Goal: Transaction & Acquisition: Purchase product/service

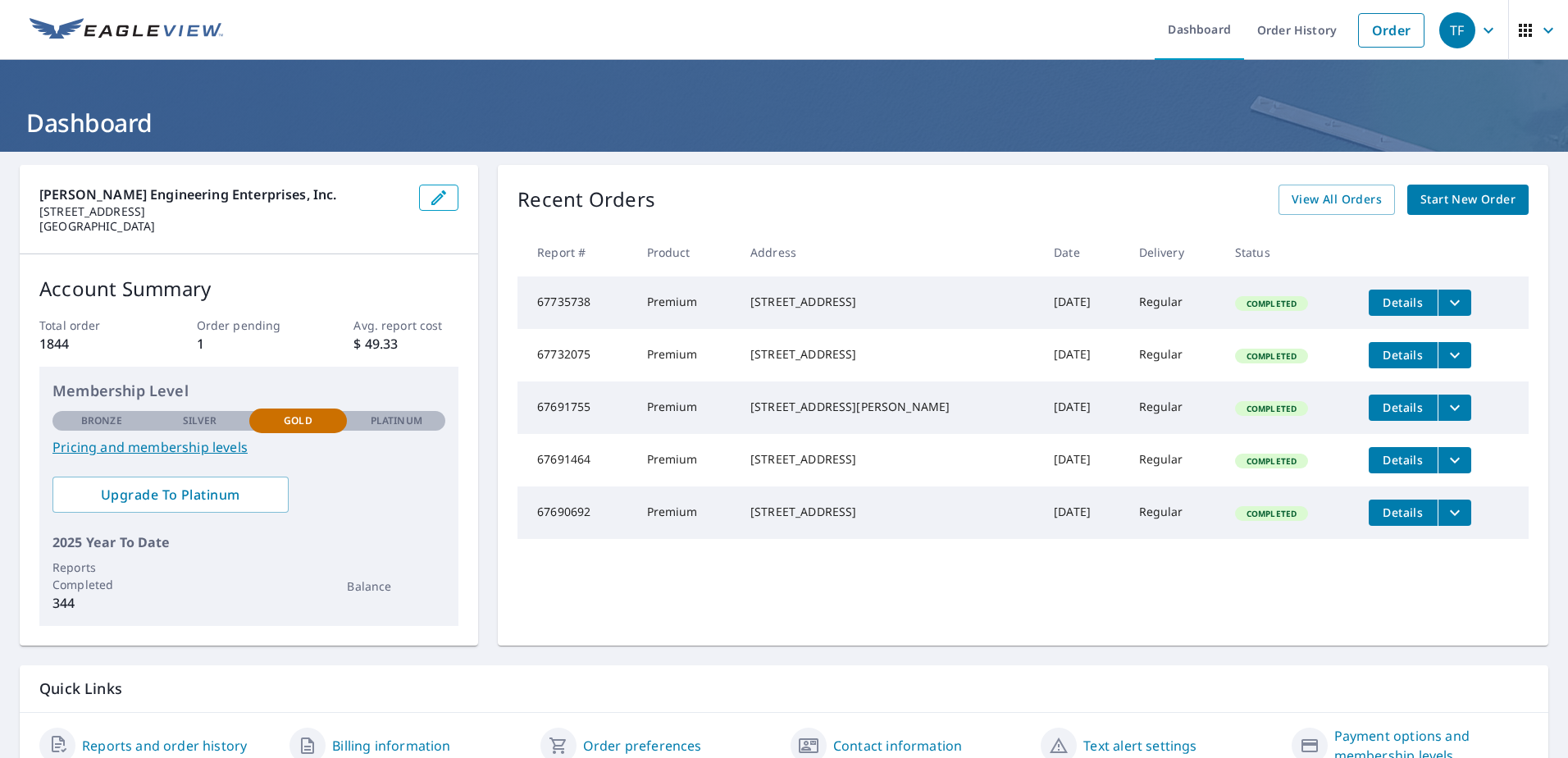
click at [1458, 199] on span "Start New Order" at bounding box center [1467, 200] width 95 height 20
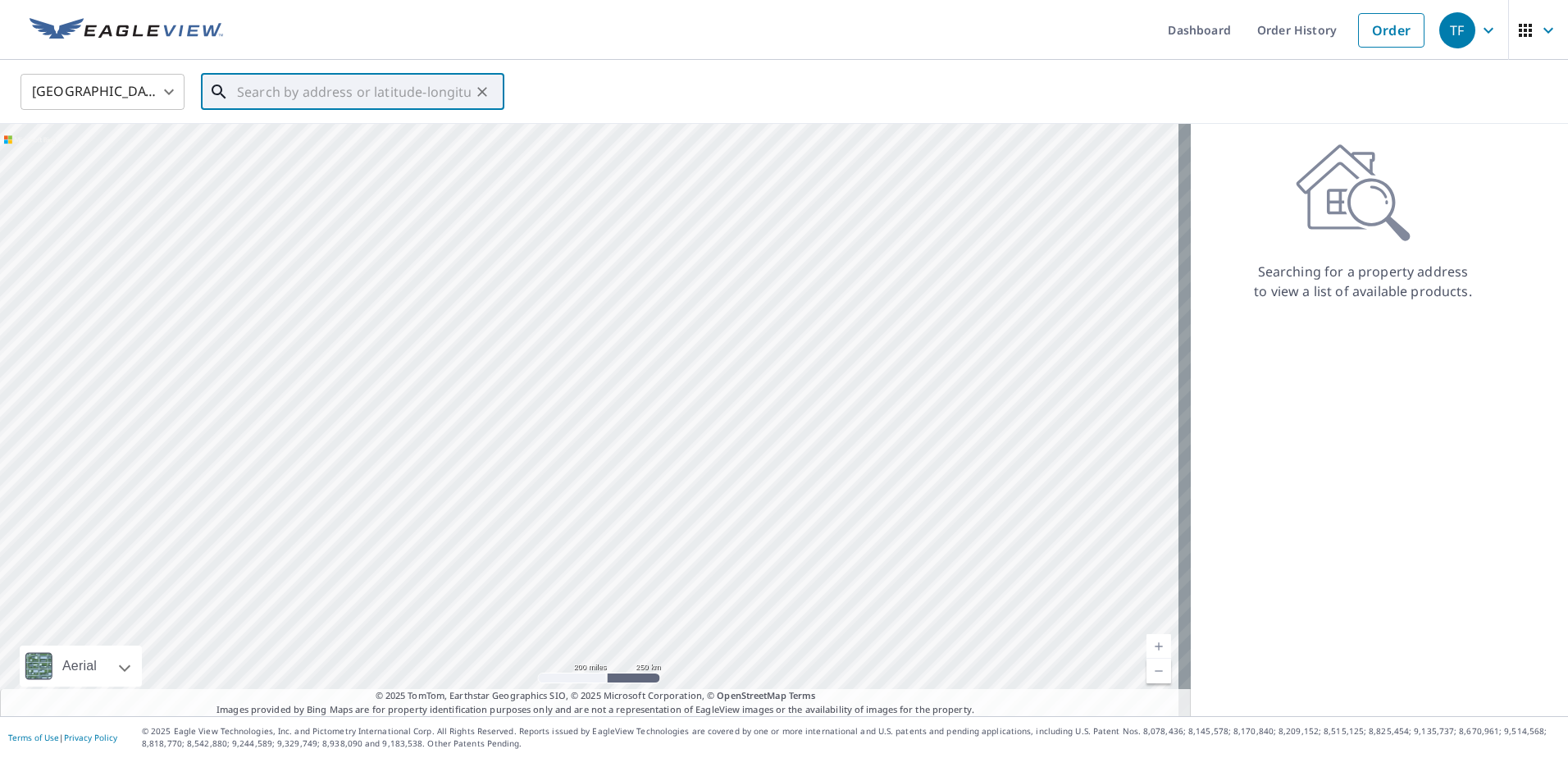
click at [249, 91] on input "text" at bounding box center [353, 91] width 234 height 46
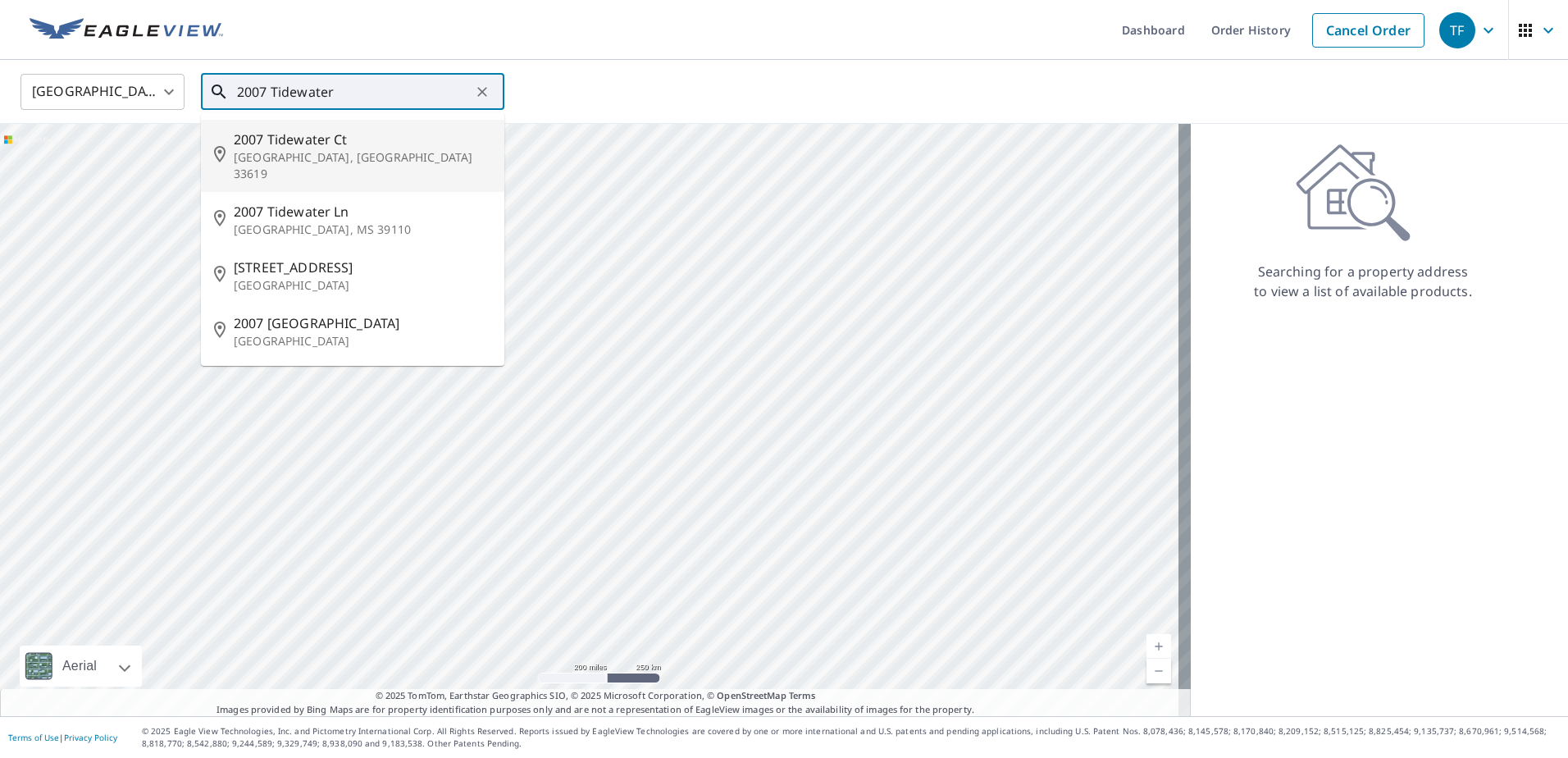
click at [303, 143] on span "2007 Tidewater Ct" at bounding box center [362, 139] width 258 height 19
type input "[STREET_ADDRESS]"
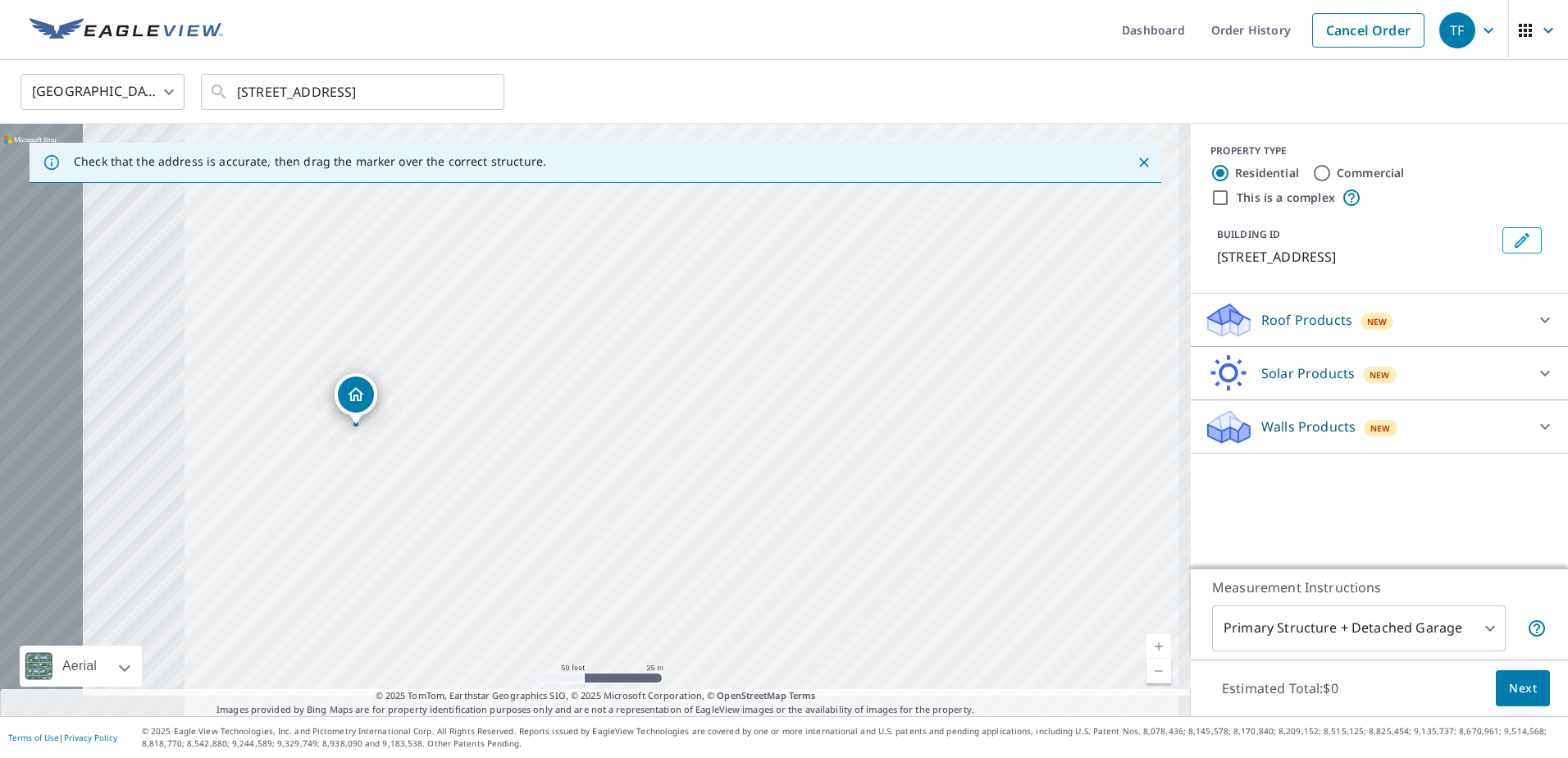
drag, startPoint x: 972, startPoint y: 389, endPoint x: 998, endPoint y: 382, distance: 26.9
click at [998, 382] on div "[STREET_ADDRESS]" at bounding box center [595, 421] width 1190 height 593
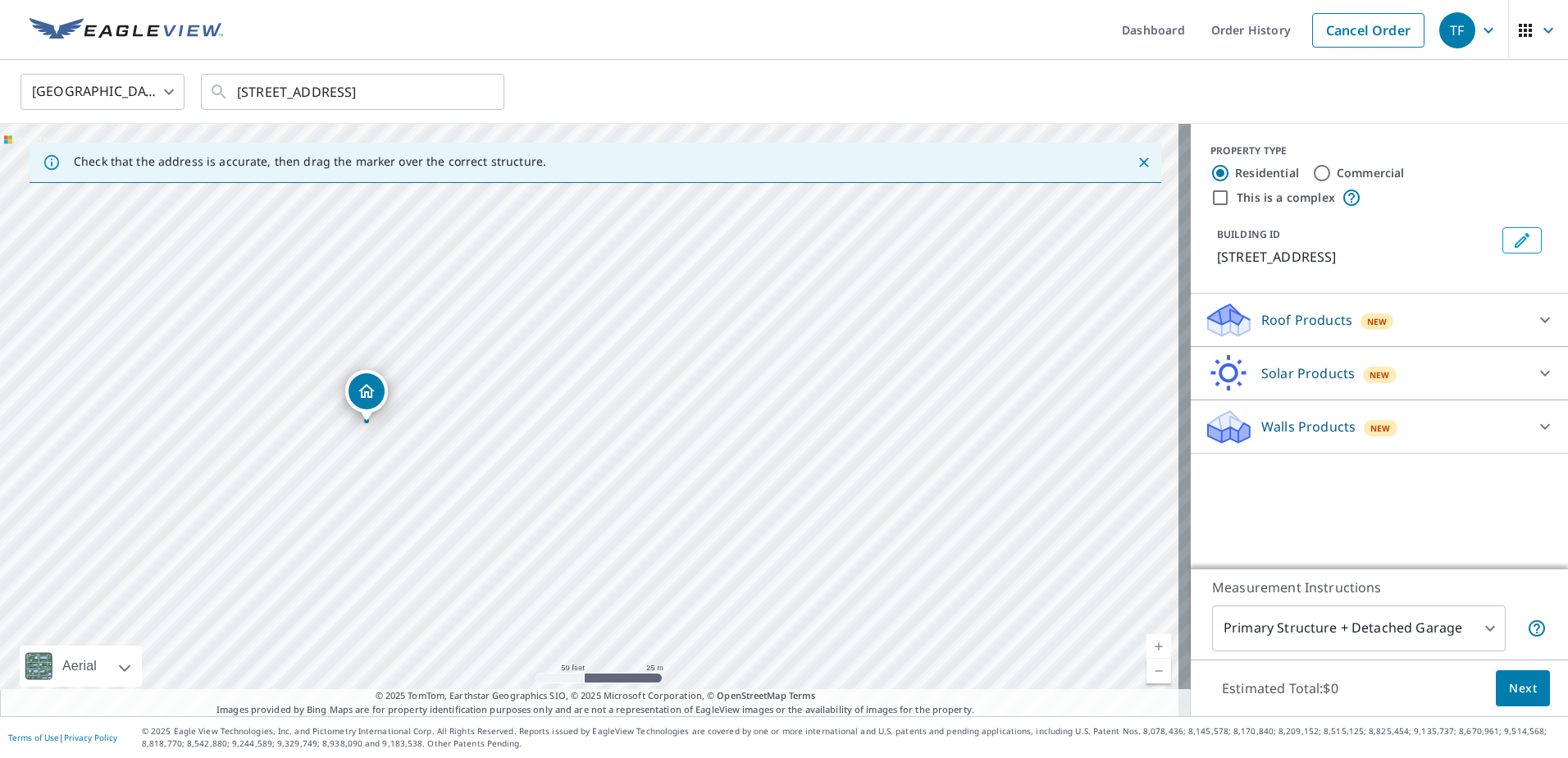
click at [1237, 314] on icon at bounding box center [1228, 321] width 49 height 39
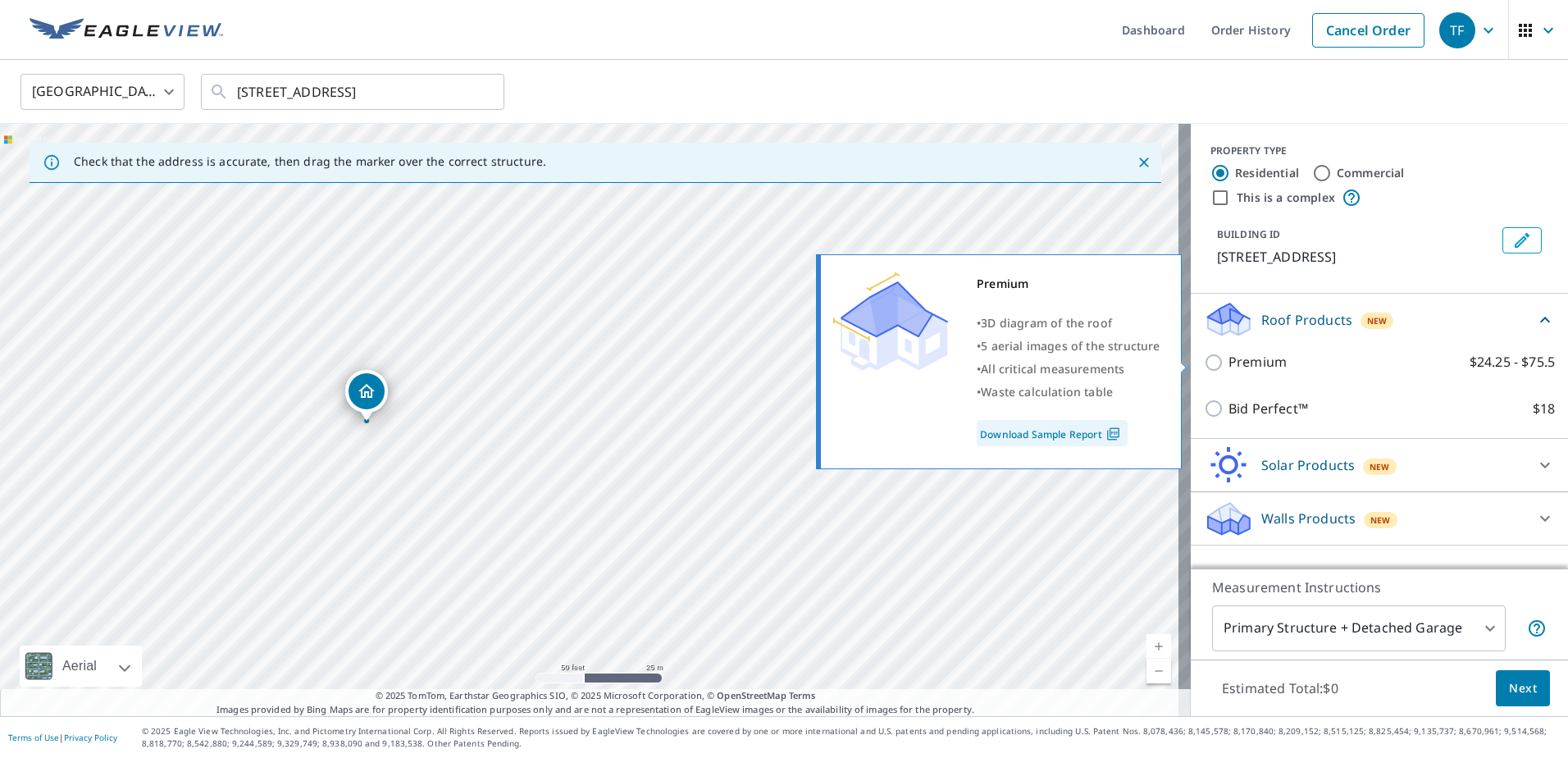
click at [1204, 364] on input "Premium $24.25 - $75.5" at bounding box center [1216, 362] width 24 height 19
checkbox input "true"
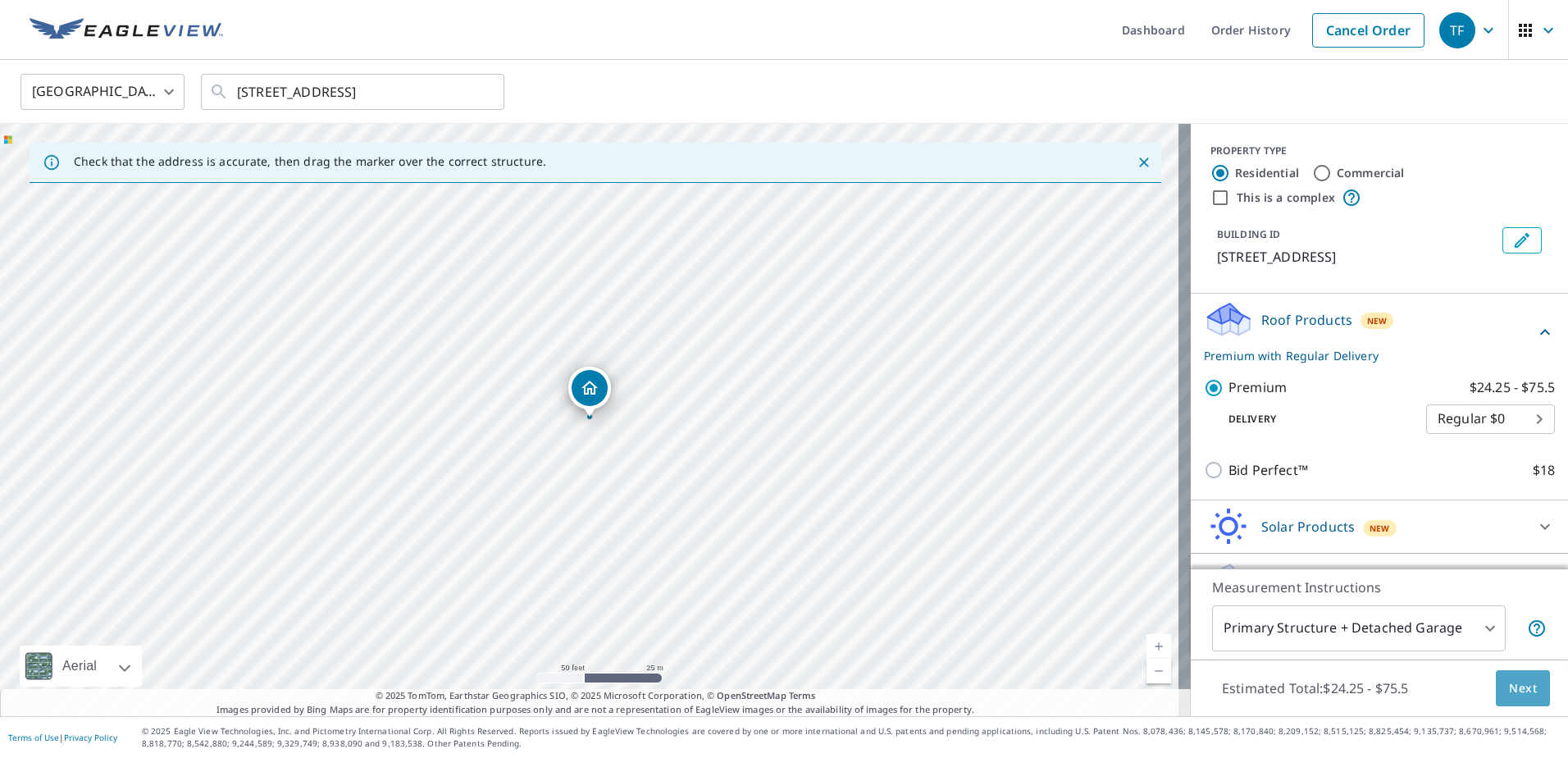
click at [1509, 677] on button "Next" at bounding box center [1523, 688] width 55 height 37
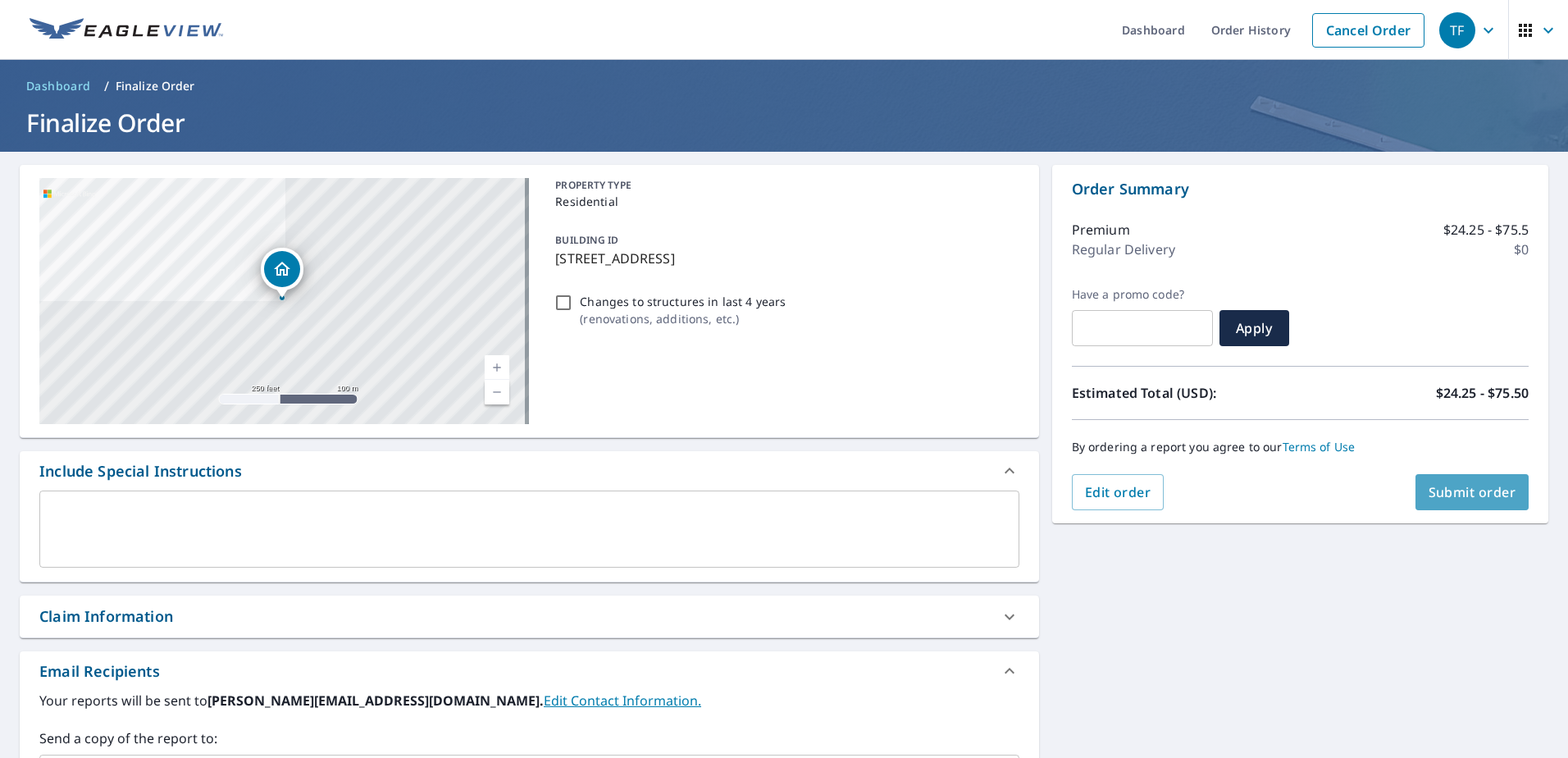
click at [1466, 489] on span "Submit order" at bounding box center [1472, 493] width 88 height 18
checkbox input "true"
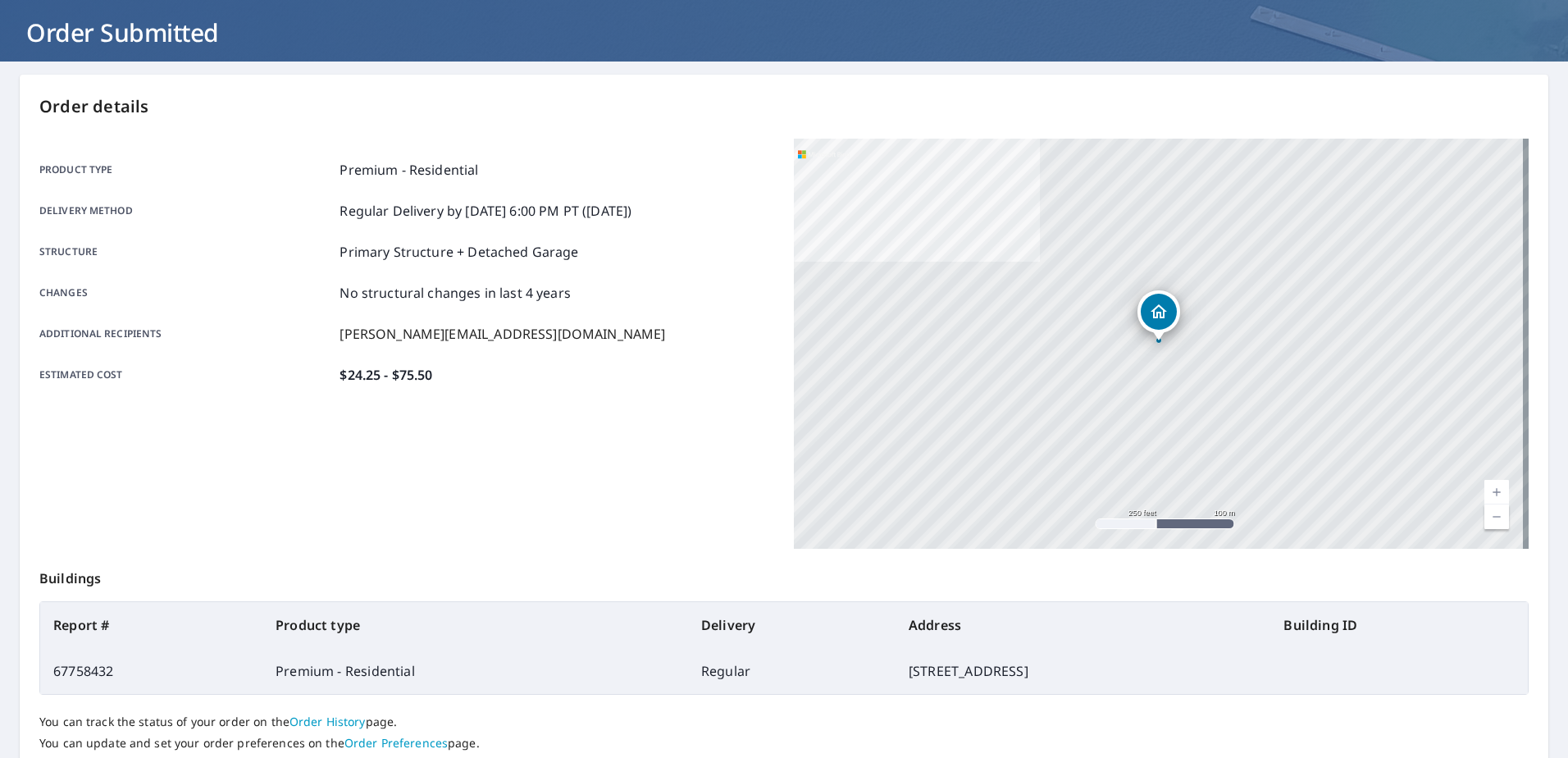
scroll to position [207, 0]
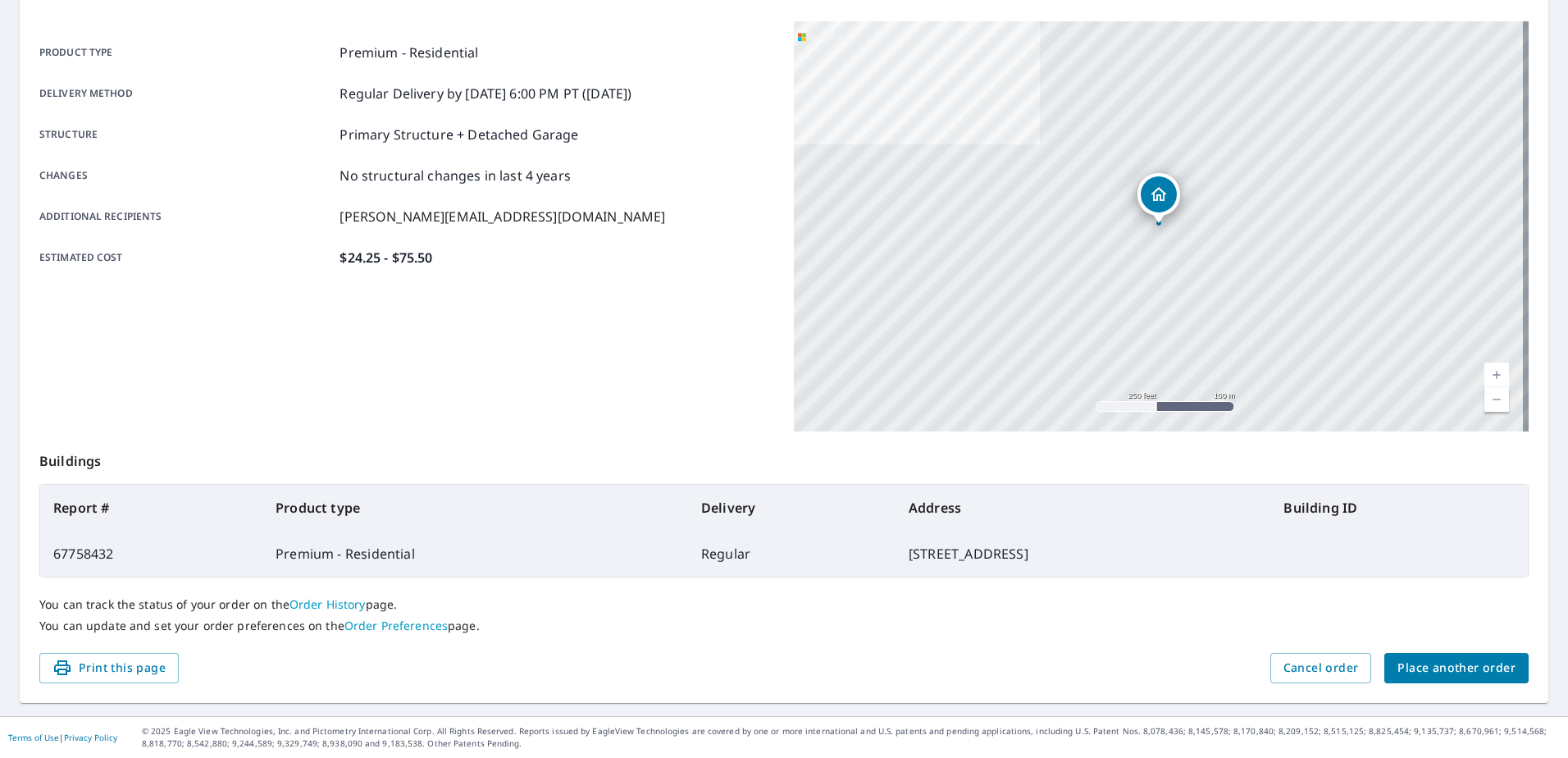
click at [1456, 666] on span "Place another order" at bounding box center [1456, 668] width 118 height 20
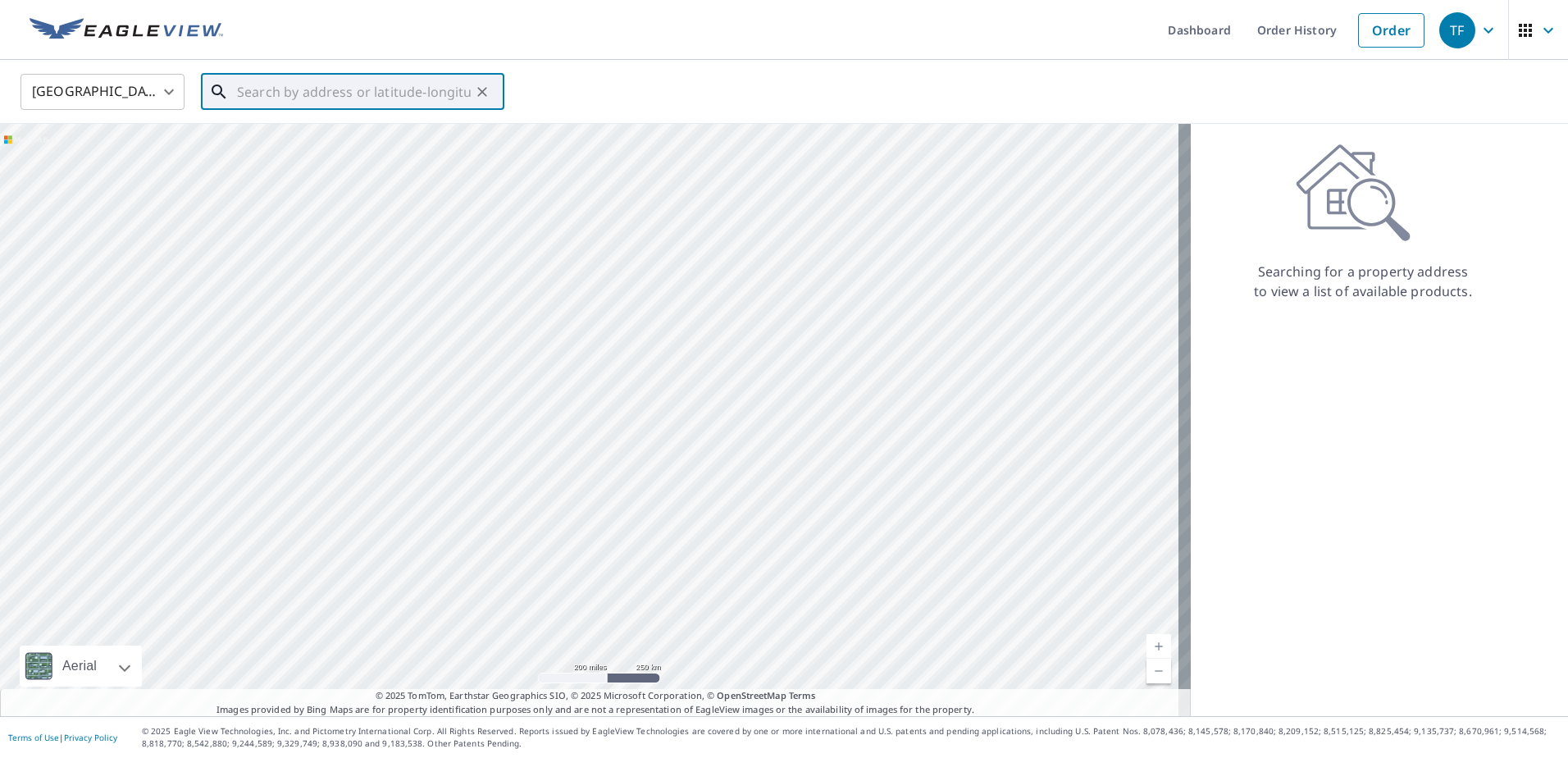
click at [269, 97] on input "text" at bounding box center [353, 91] width 234 height 46
click at [320, 144] on span "[STREET_ADDRESS]" at bounding box center [362, 139] width 258 height 19
type input "[STREET_ADDRESS]"
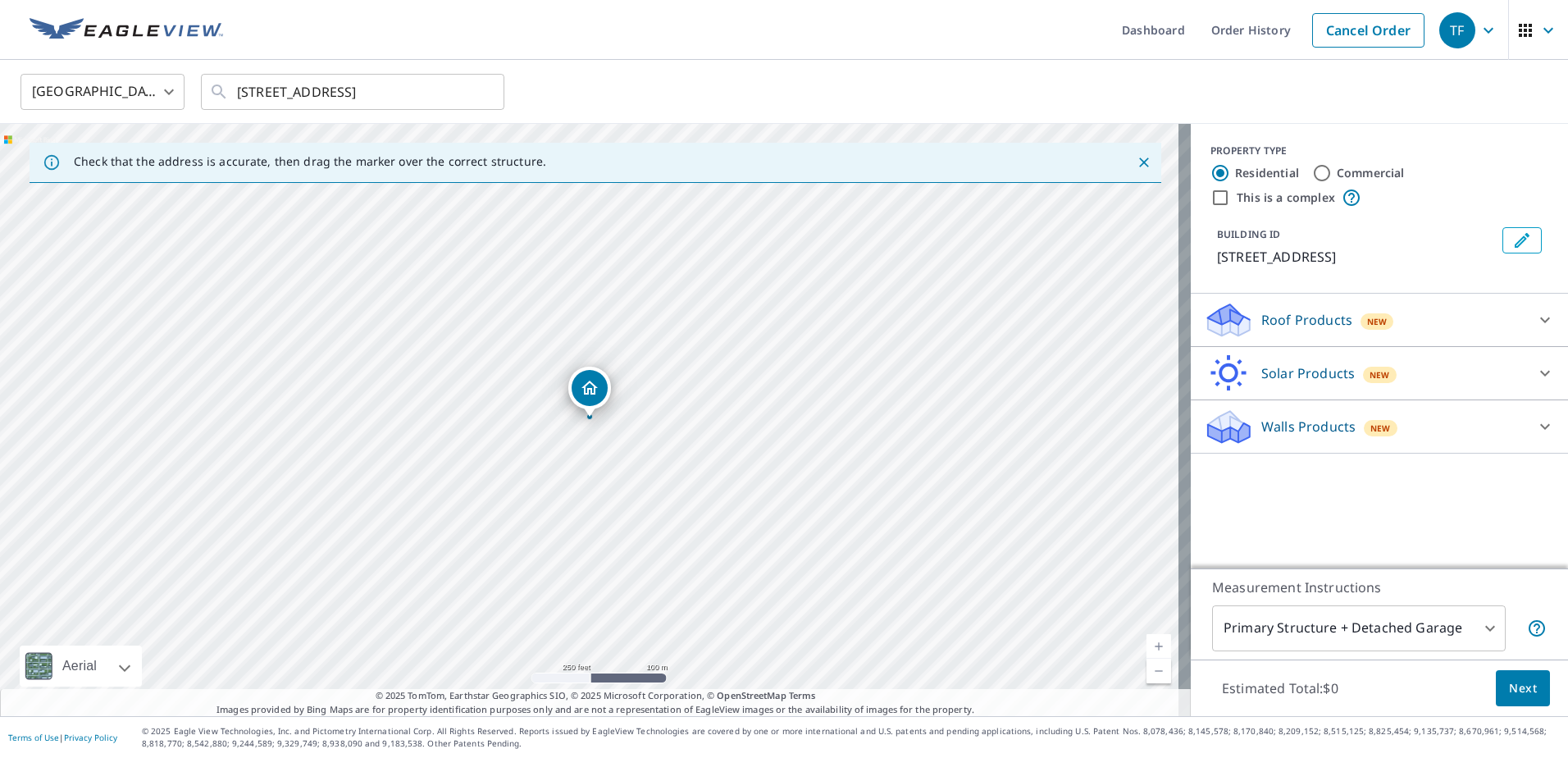
click at [1222, 325] on icon at bounding box center [1226, 327] width 8 height 15
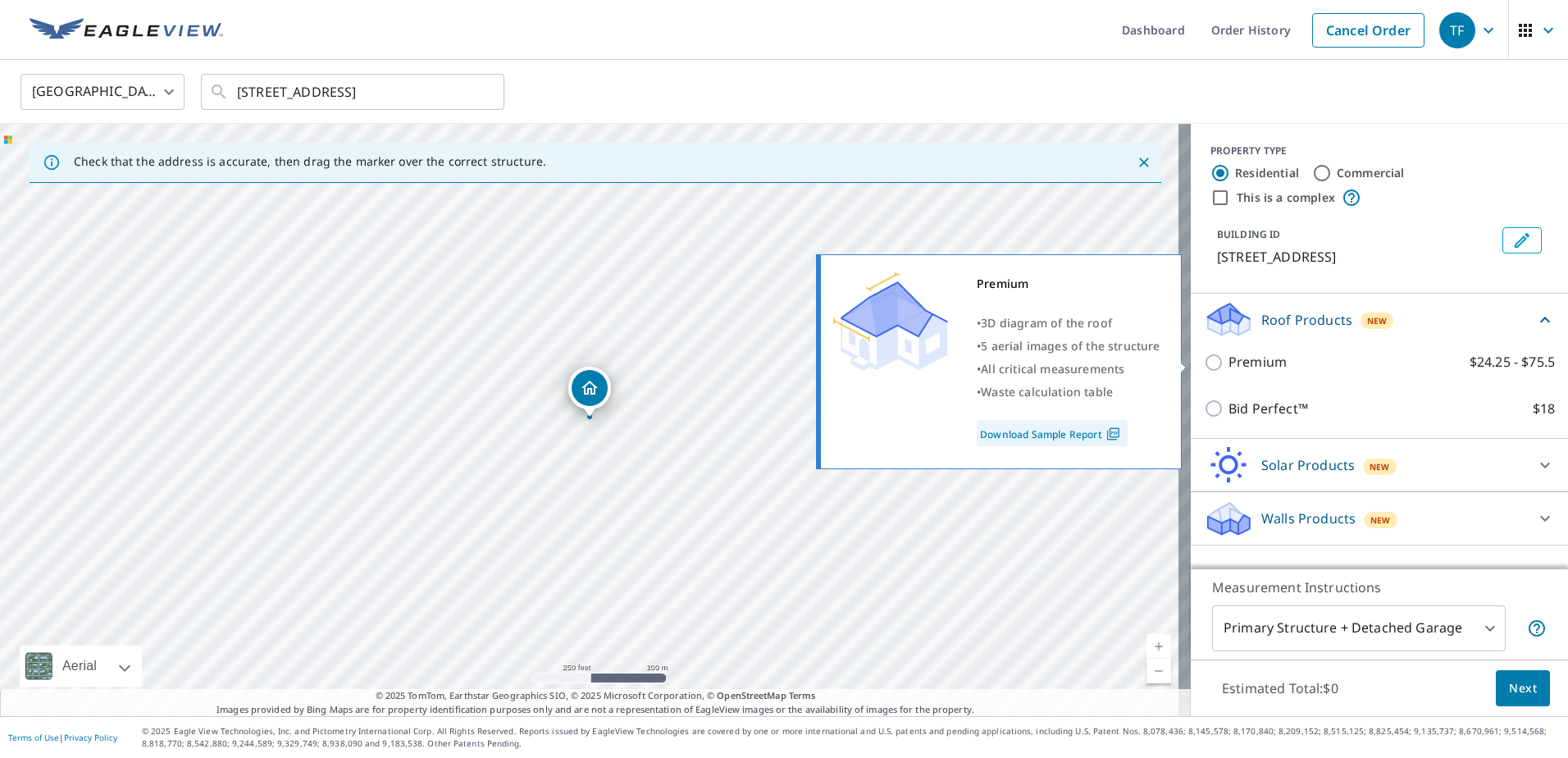
click at [1204, 363] on input "Premium $24.25 - $75.5" at bounding box center [1216, 362] width 24 height 19
checkbox input "true"
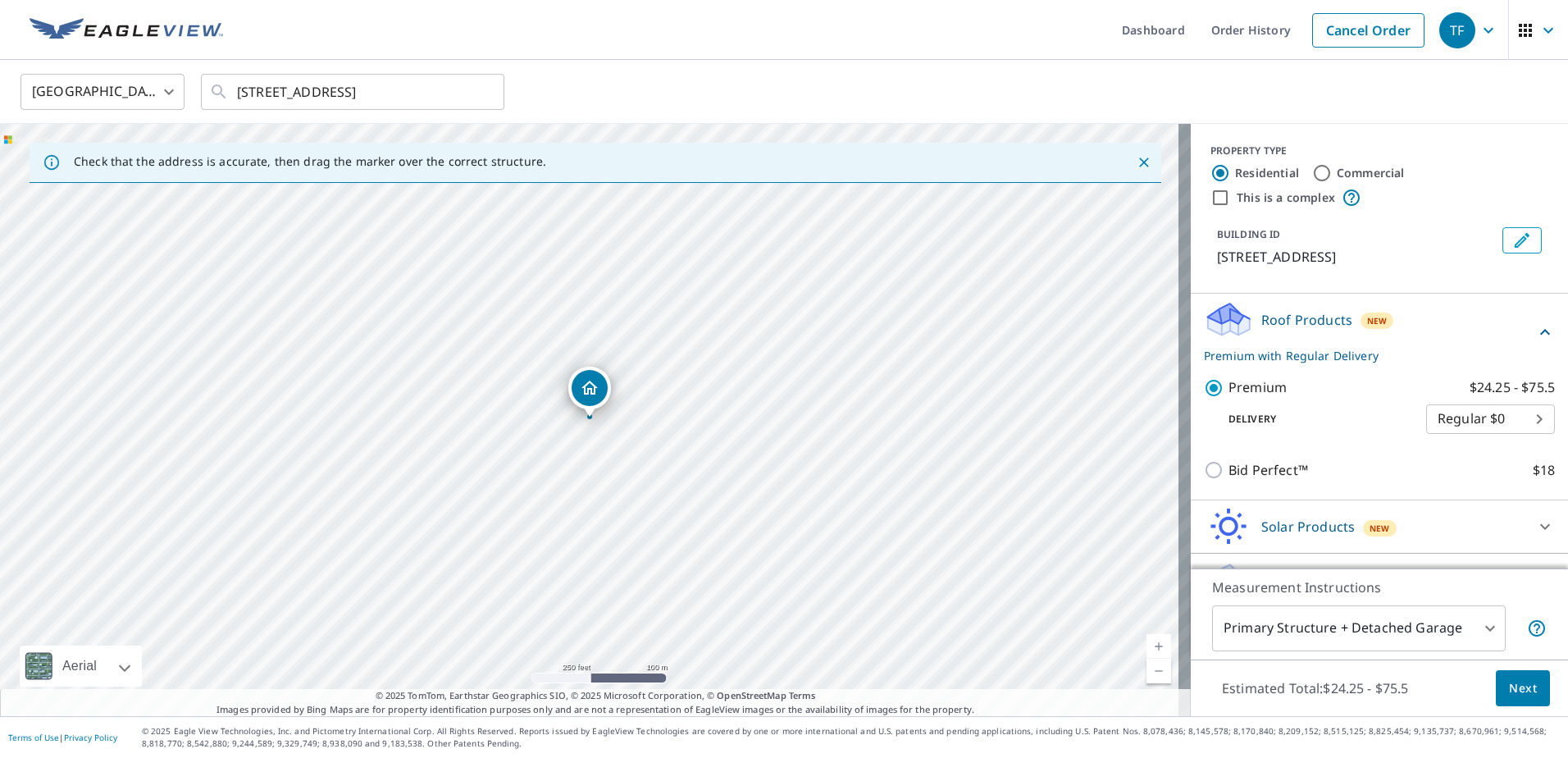
click at [1508, 682] on span "Next" at bounding box center [1522, 688] width 28 height 20
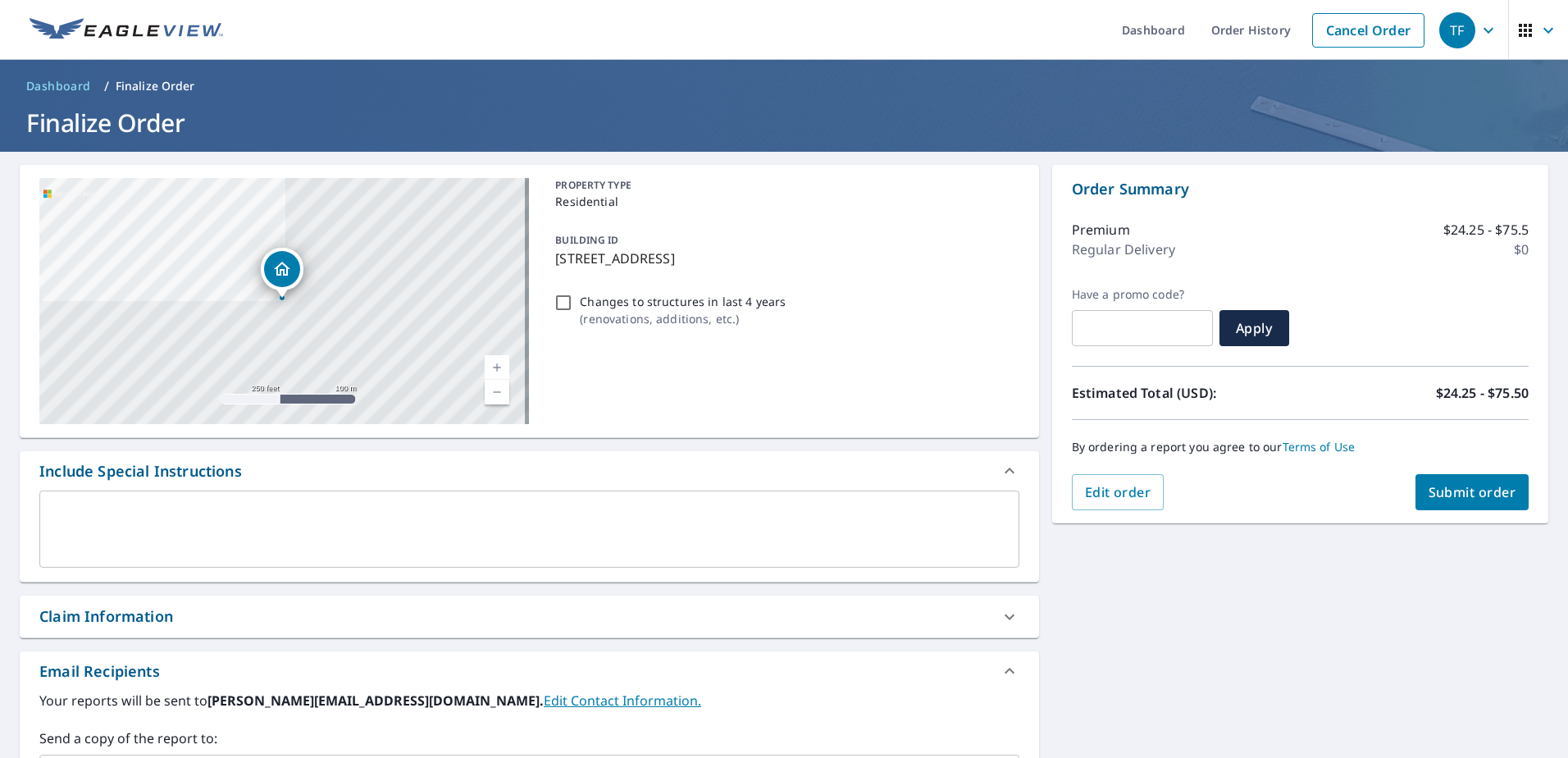
click at [1466, 498] on span "Submit order" at bounding box center [1472, 493] width 88 height 18
checkbox input "true"
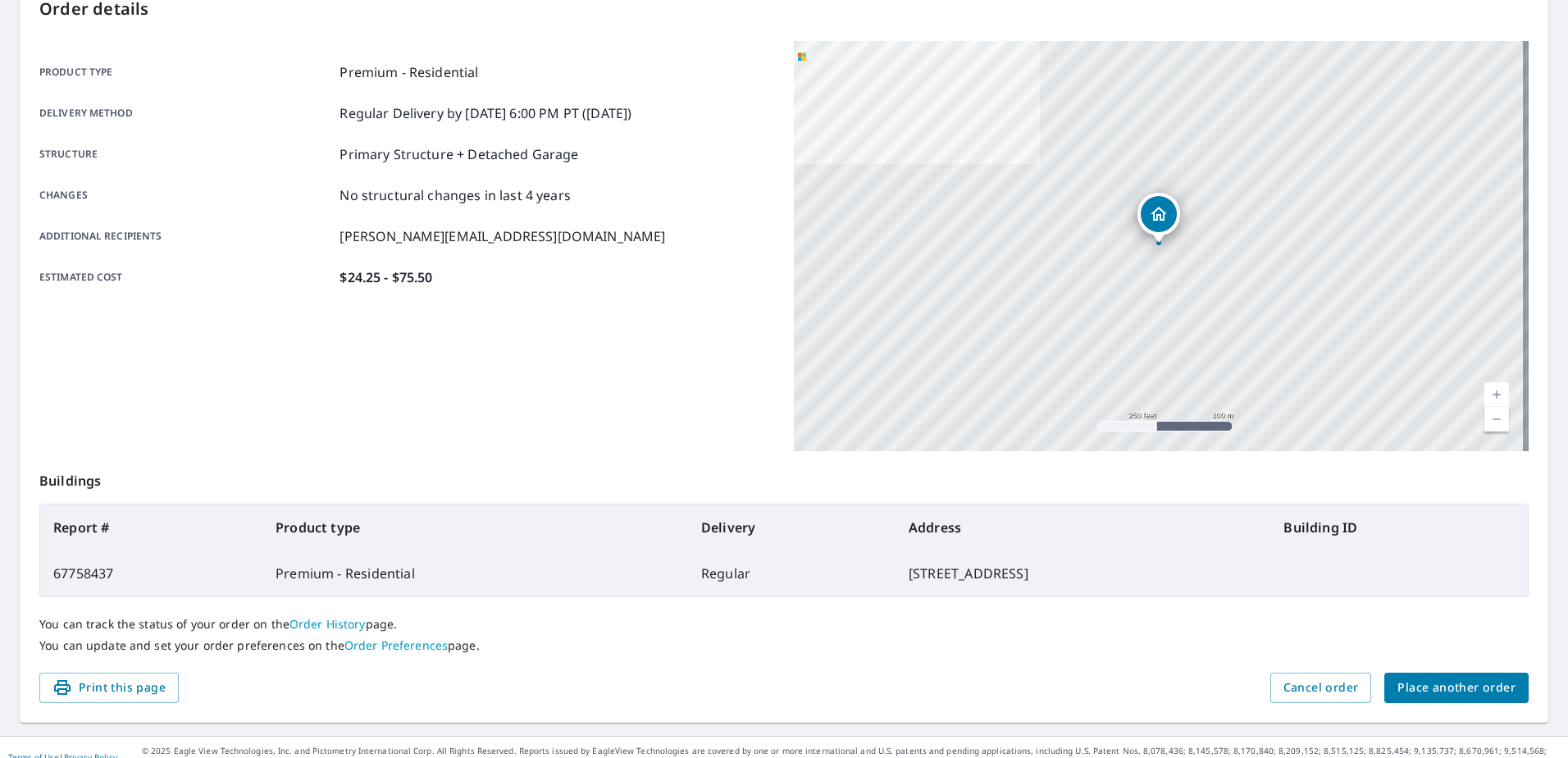
scroll to position [207, 0]
